Goal: Information Seeking & Learning: Learn about a topic

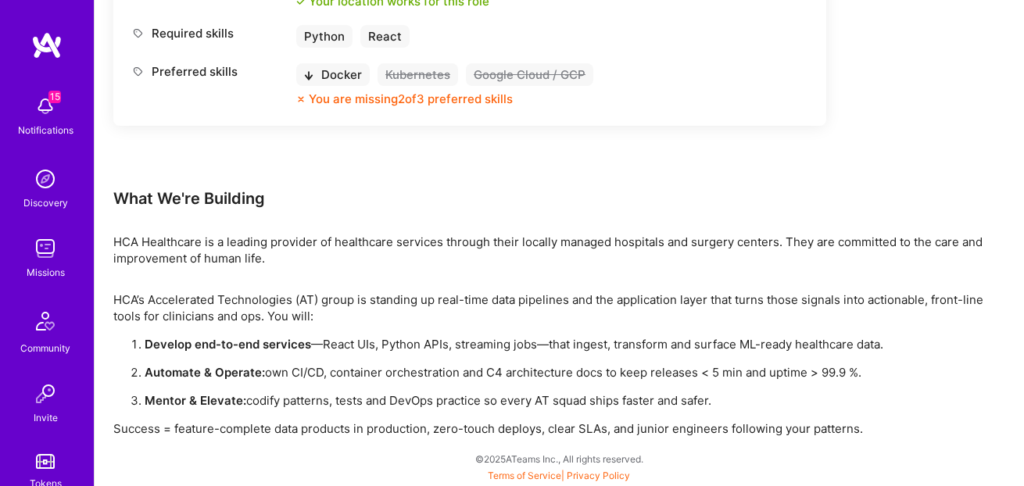
click at [38, 233] on img at bounding box center [45, 248] width 31 height 31
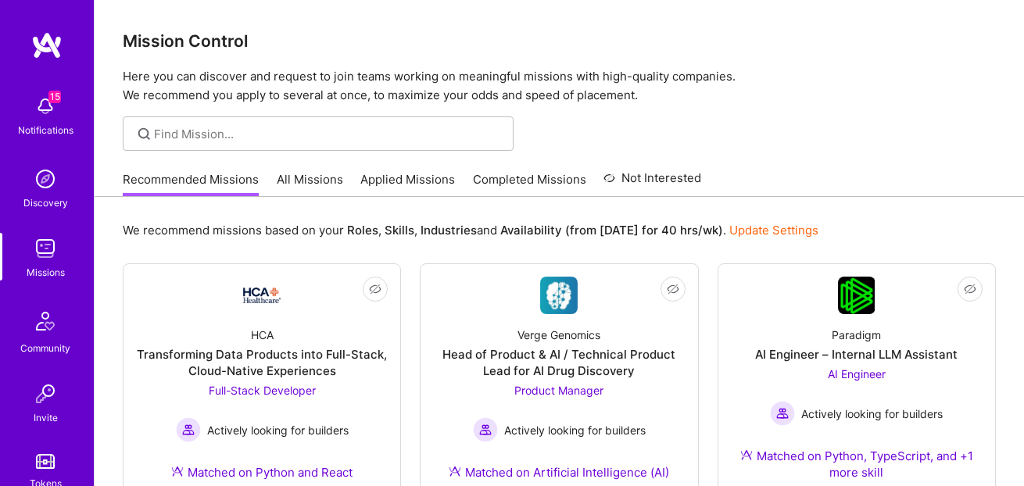
click at [282, 185] on link "All Missions" at bounding box center [310, 184] width 66 height 26
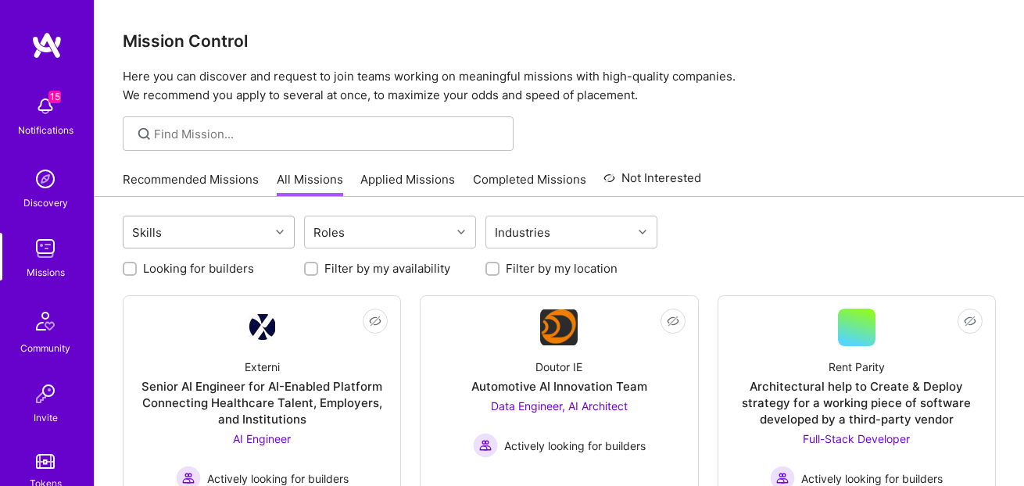
click at [203, 241] on div "Skills" at bounding box center [197, 232] width 146 height 31
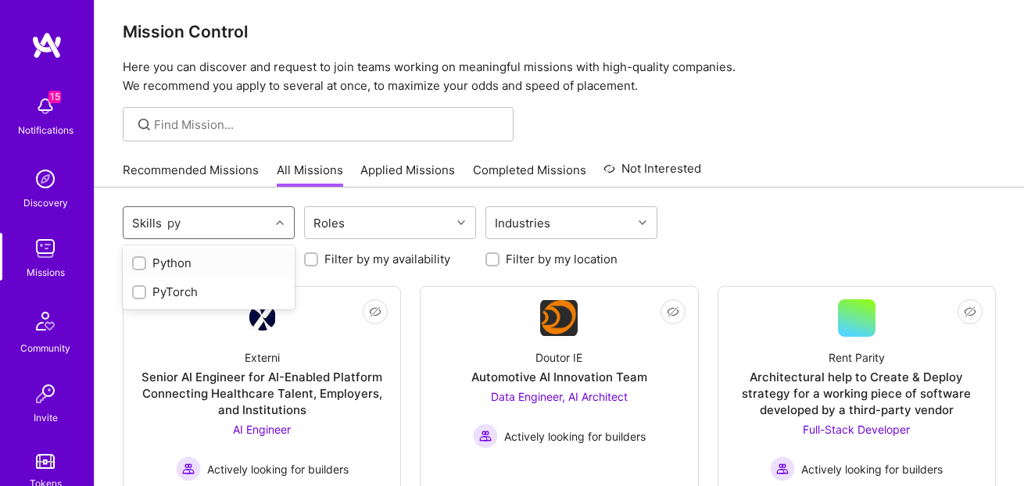
type input "pyt"
click at [142, 267] on input "checkbox" at bounding box center [140, 264] width 11 height 11
checkbox input "true"
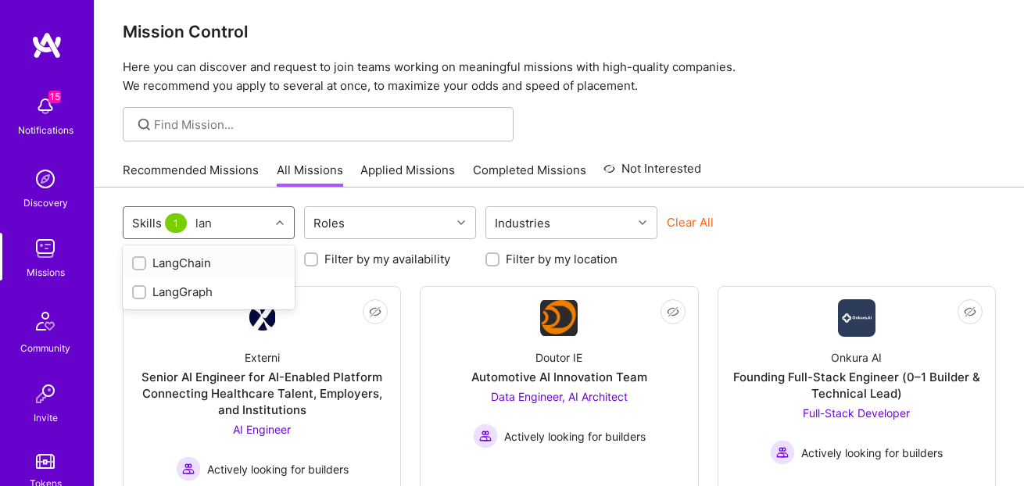
type input "lang"
click at [139, 265] on input "checkbox" at bounding box center [140, 264] width 11 height 11
checkbox input "true"
type input "lang"
click at [143, 290] on input "checkbox" at bounding box center [140, 293] width 11 height 11
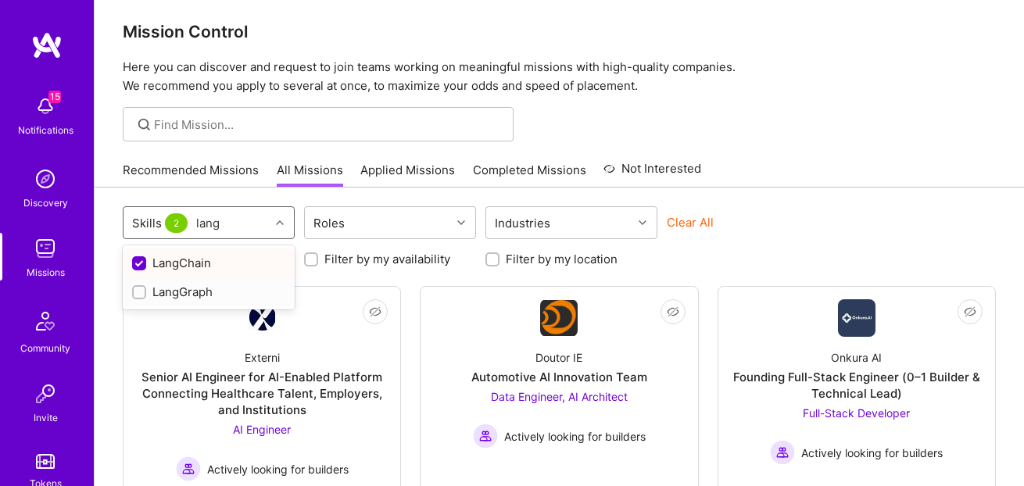
checkbox input "true"
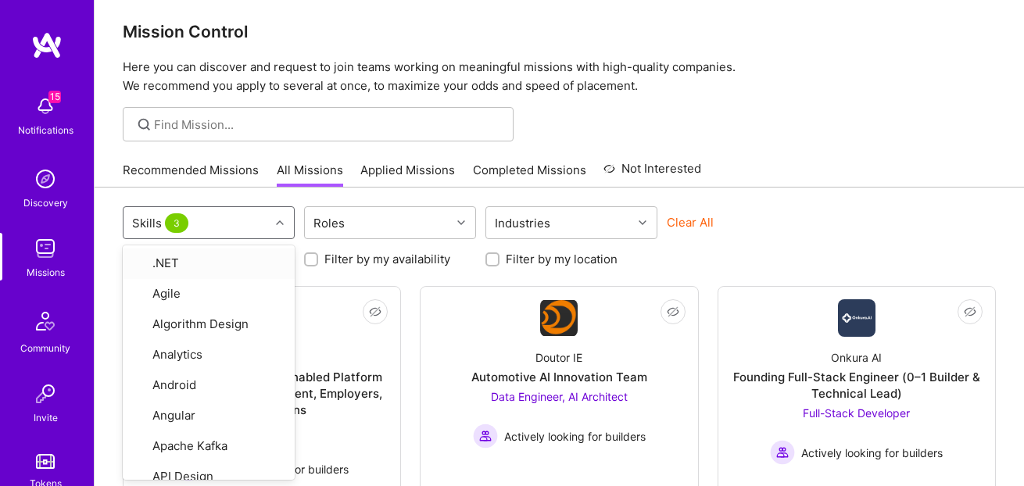
click at [214, 228] on div "Skills 3" at bounding box center [197, 222] width 146 height 31
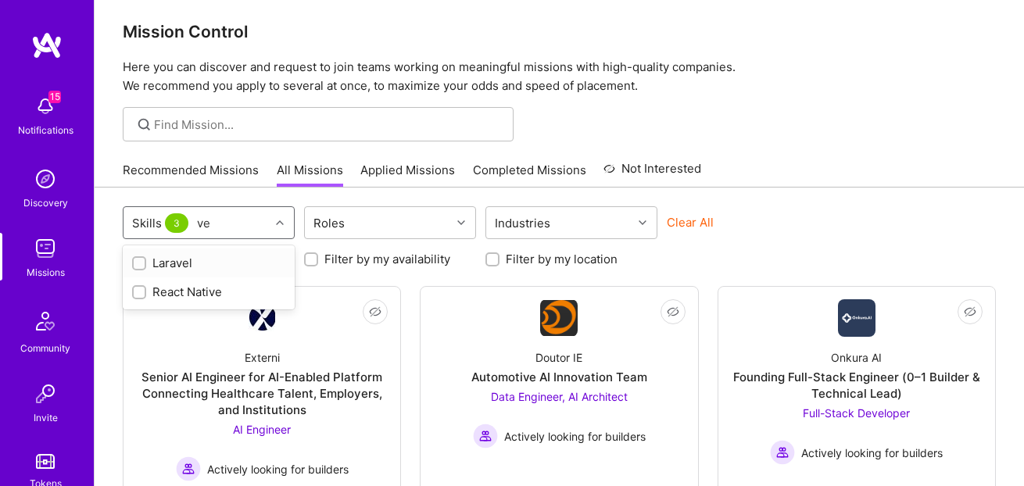
type input "v"
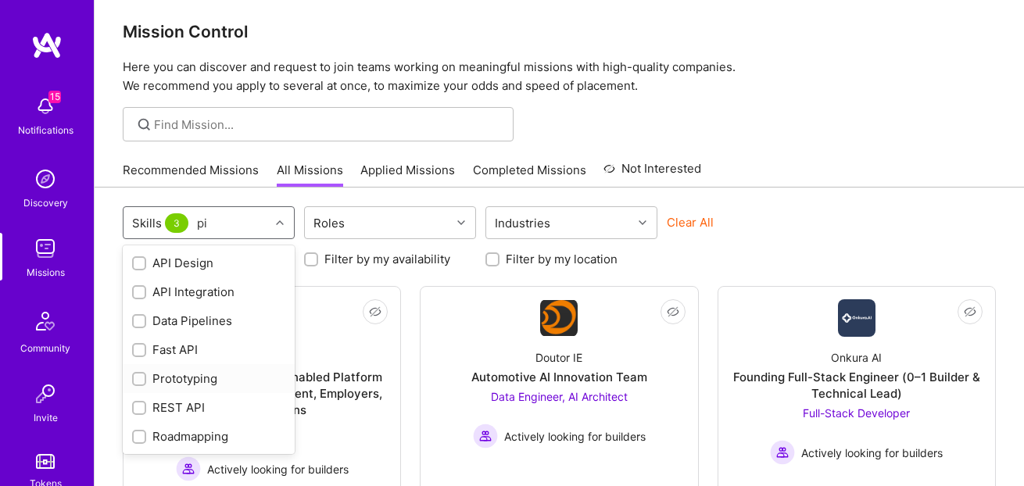
type input "p"
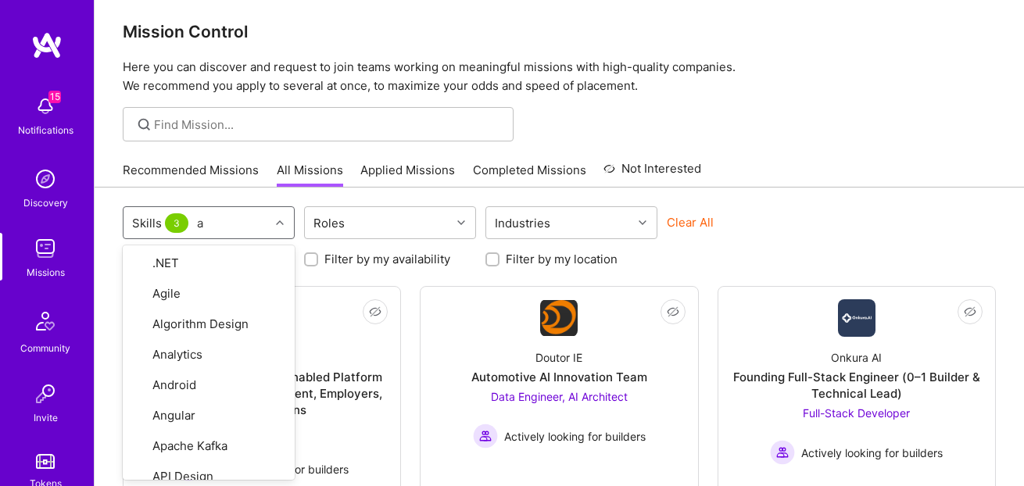
type input "ai"
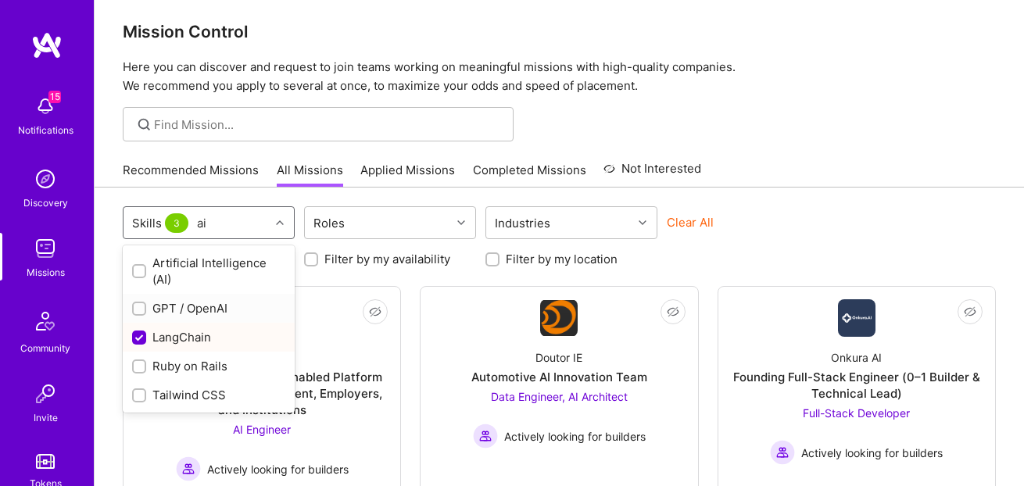
click at [139, 304] on input "checkbox" at bounding box center [140, 309] width 11 height 11
checkbox input "true"
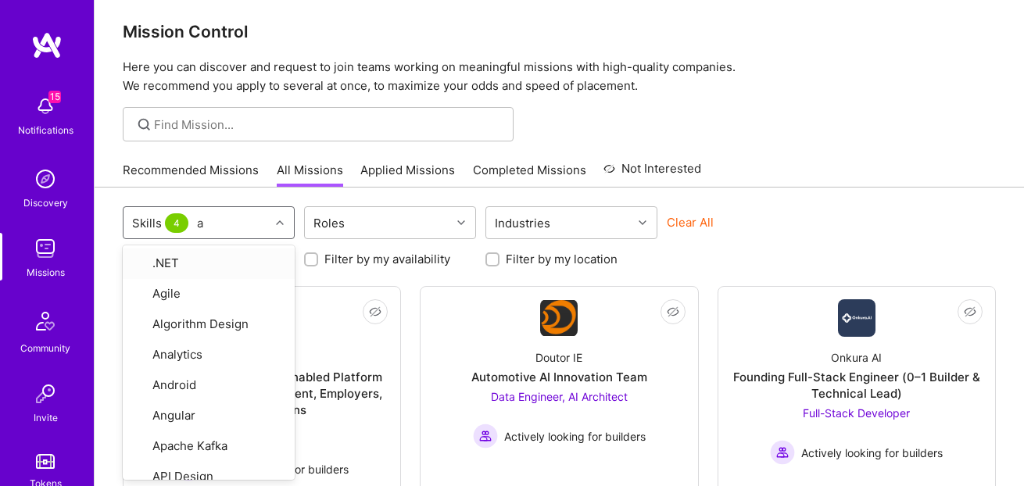
type input "ai"
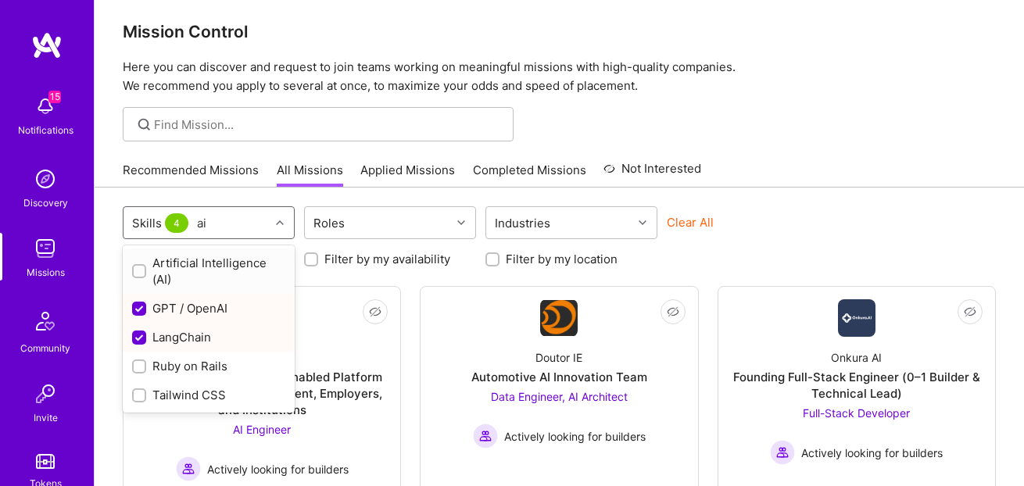
click at [144, 269] on input "checkbox" at bounding box center [140, 272] width 11 height 11
checkbox input "true"
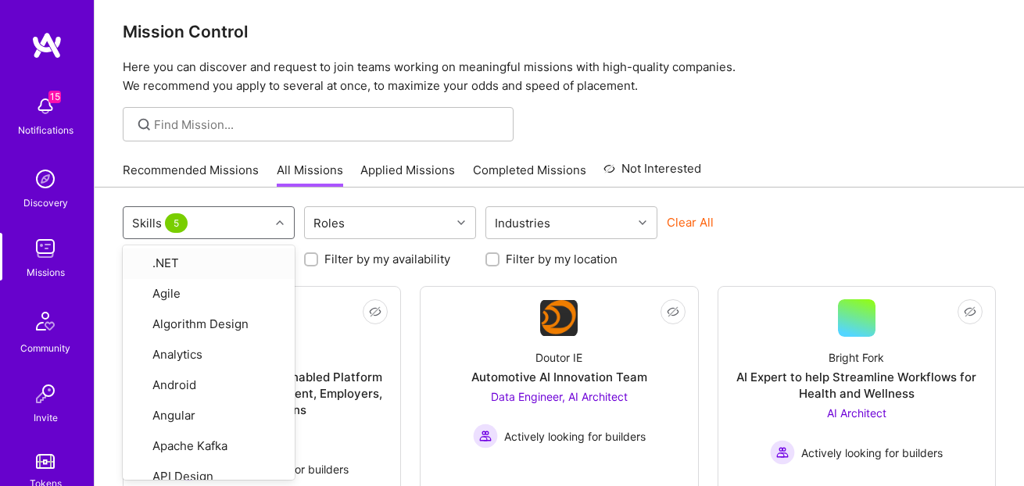
click at [217, 222] on div "Skills 5" at bounding box center [197, 222] width 146 height 31
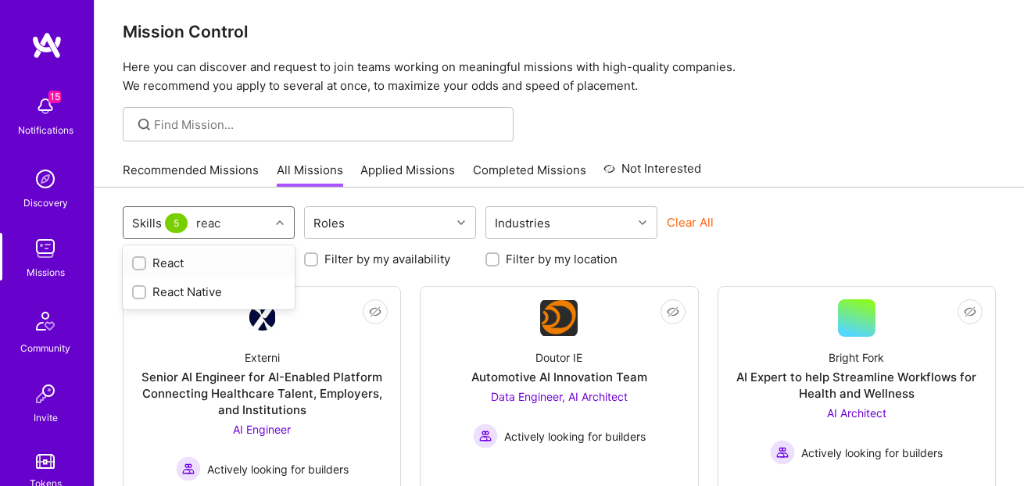
type input "react"
click at [170, 263] on div "React" at bounding box center [208, 263] width 153 height 16
checkbox input "true"
click at [235, 231] on div "Skills 6" at bounding box center [197, 222] width 146 height 31
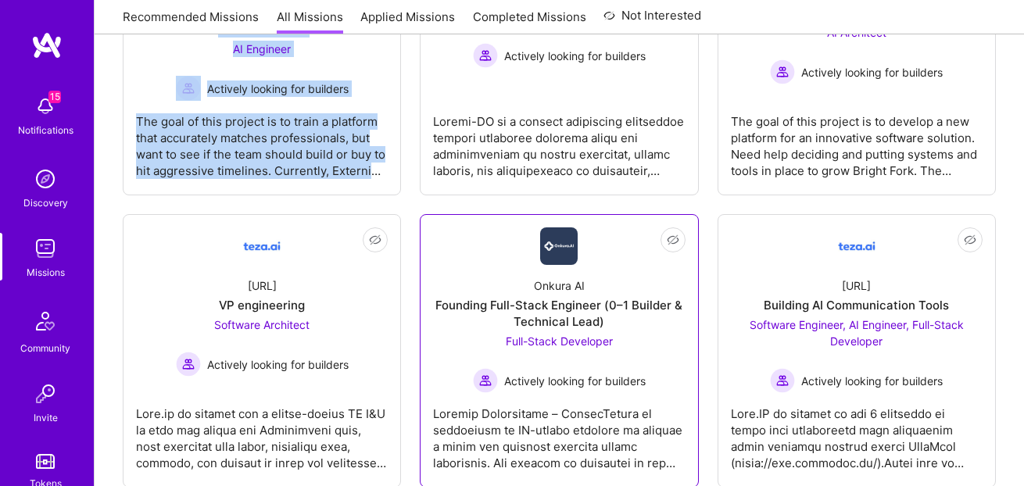
scroll to position [460, 0]
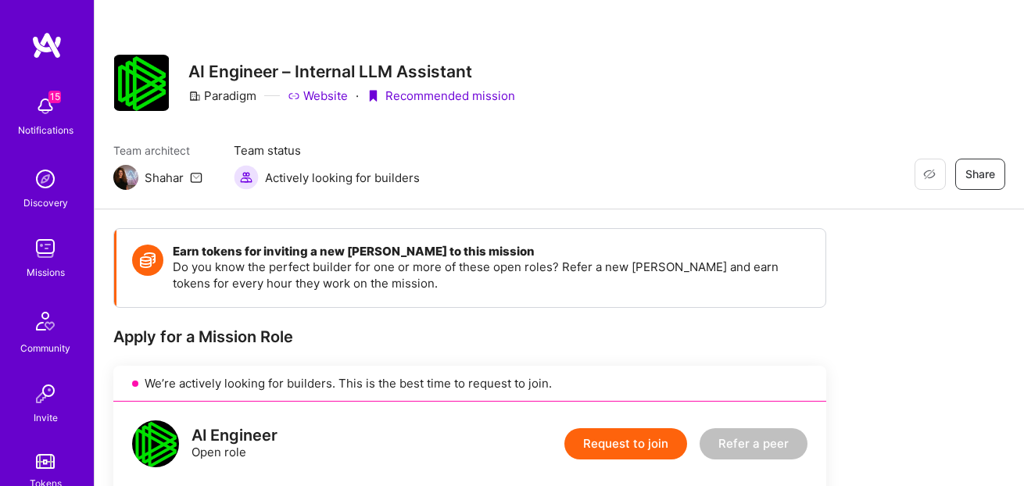
scroll to position [455, 0]
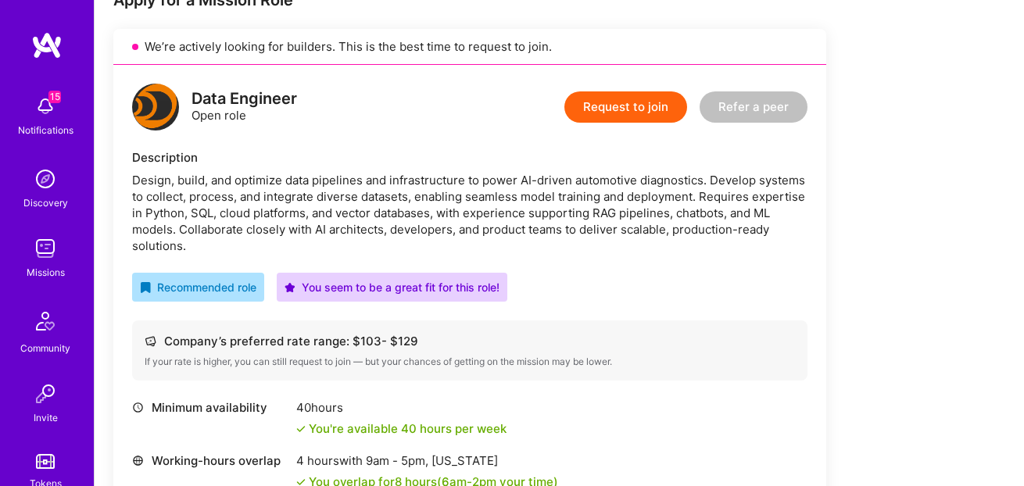
scroll to position [431, 0]
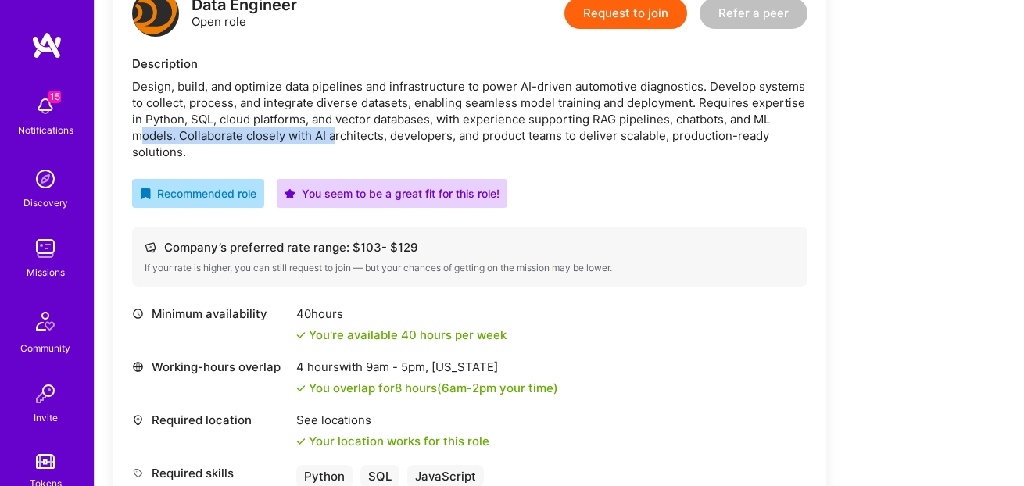
drag, startPoint x: 145, startPoint y: 143, endPoint x: 334, endPoint y: 140, distance: 188.5
click at [334, 140] on div "Design, build, and optimize data pipelines and infrastructure to power AI-drive…" at bounding box center [470, 119] width 676 height 82
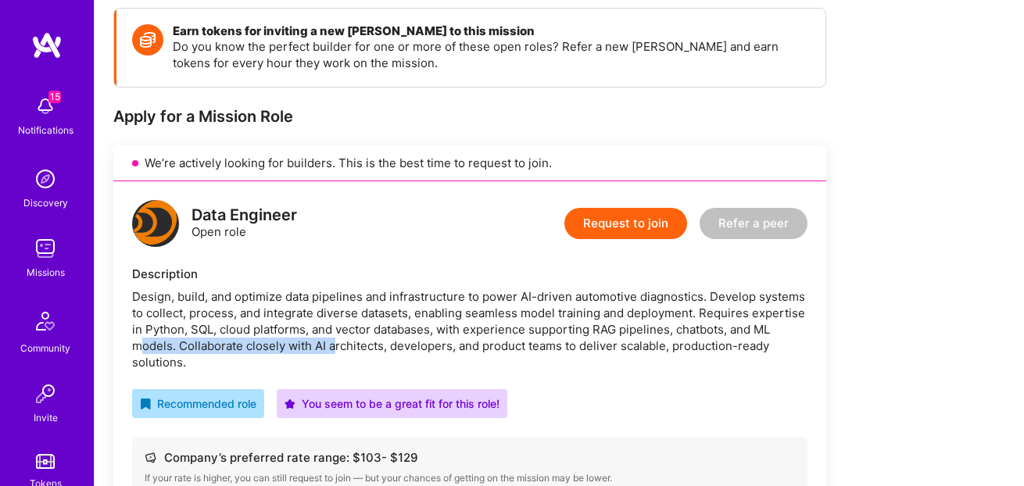
scroll to position [0, 0]
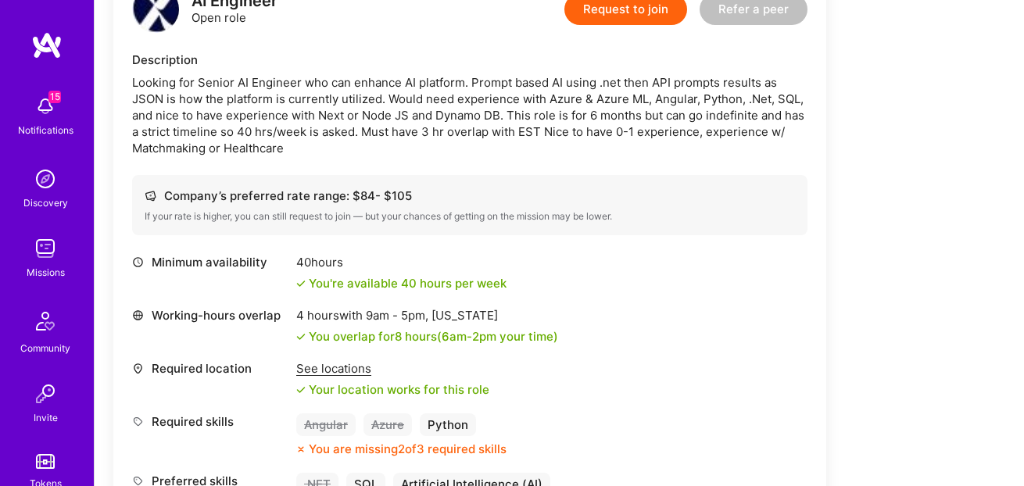
scroll to position [540, 0]
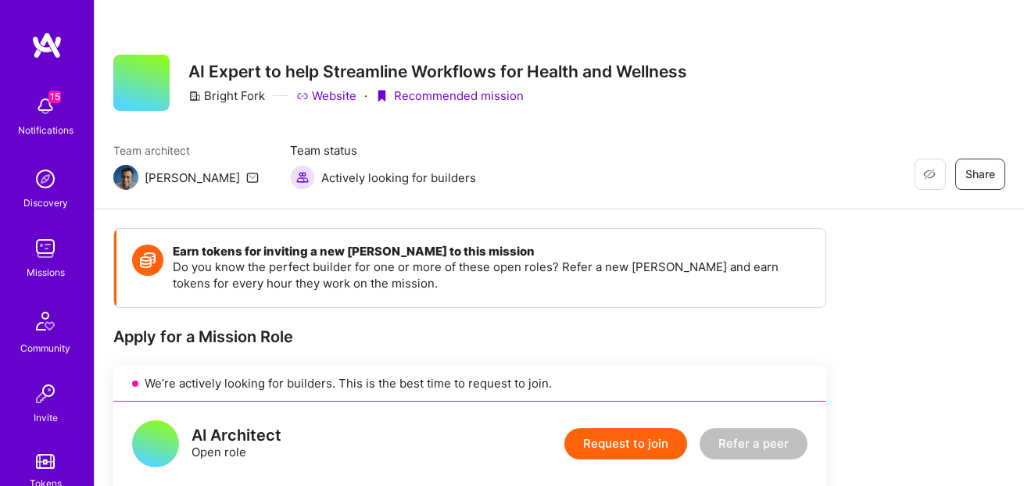
click at [335, 94] on link "Website" at bounding box center [326, 96] width 60 height 16
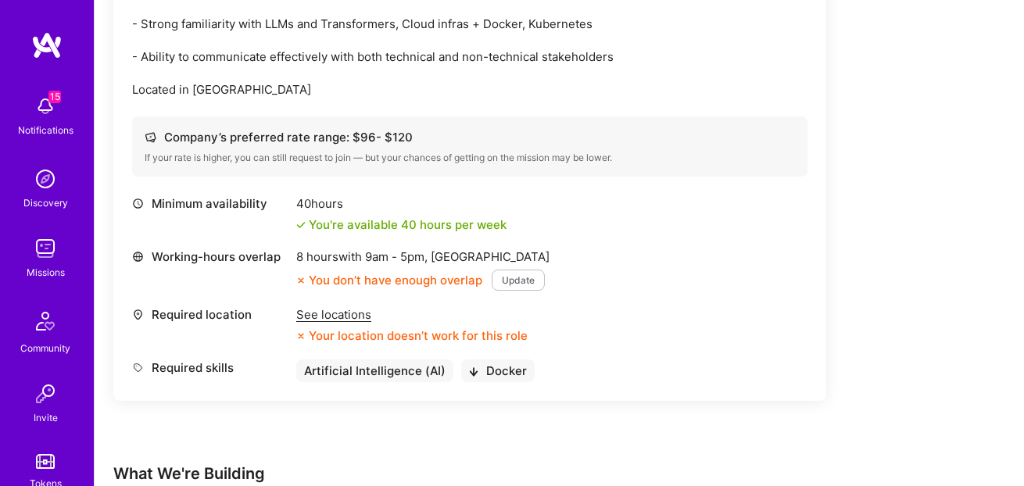
scroll to position [616, 0]
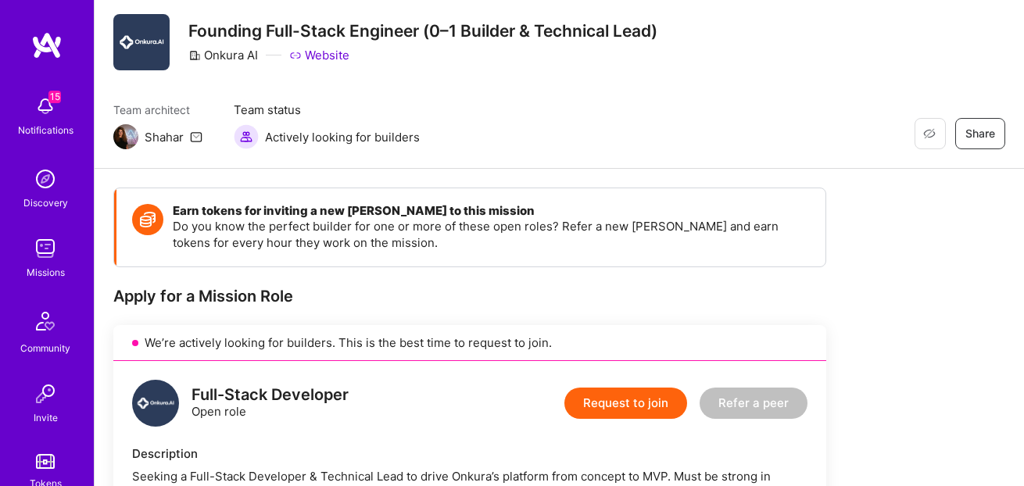
scroll to position [30, 0]
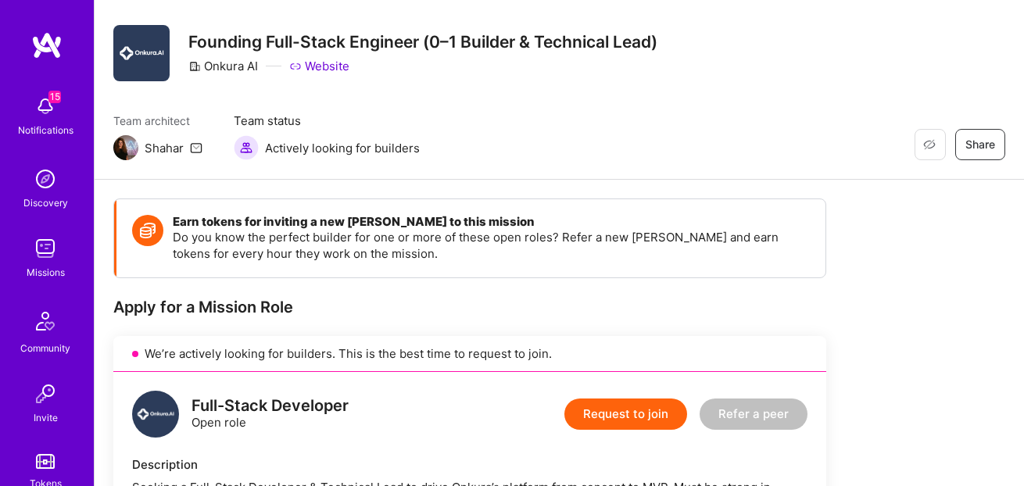
click at [335, 60] on link "Website" at bounding box center [319, 66] width 60 height 16
